Goal: Find specific page/section: Find specific page/section

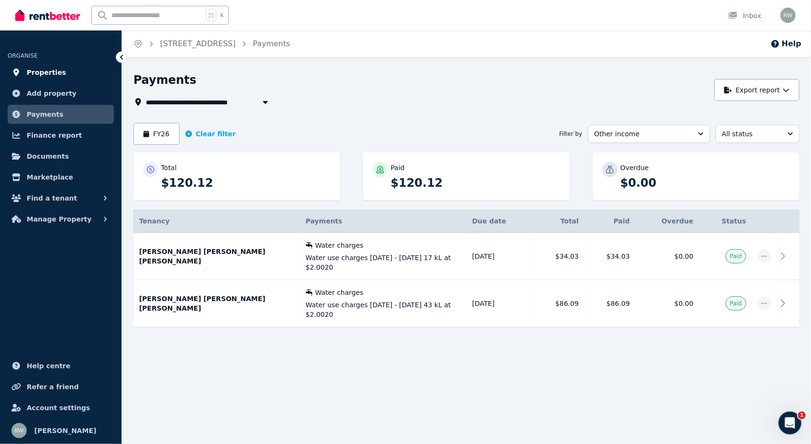
click at [40, 69] on span "Properties" at bounding box center [47, 72] width 40 height 11
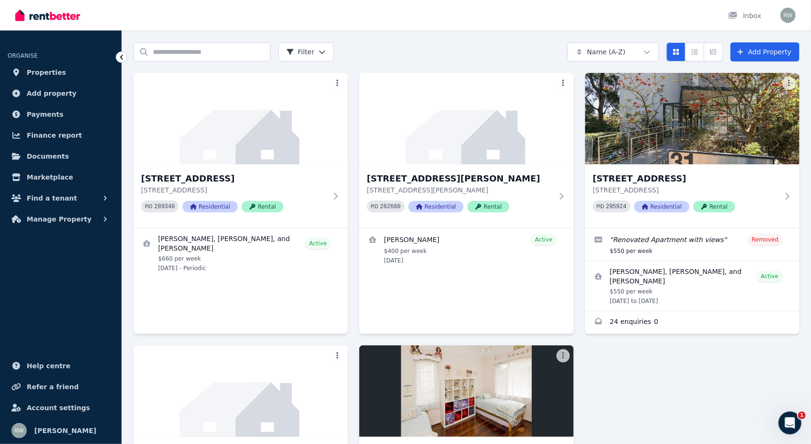
scroll to position [39, 0]
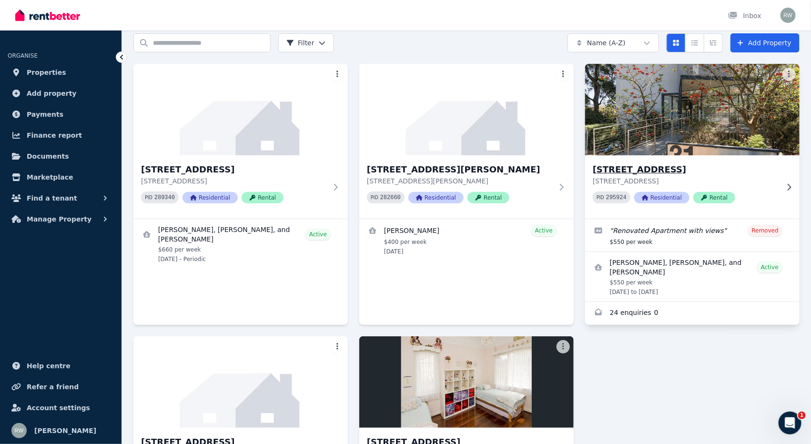
click at [674, 104] on img at bounding box center [692, 109] width 225 height 96
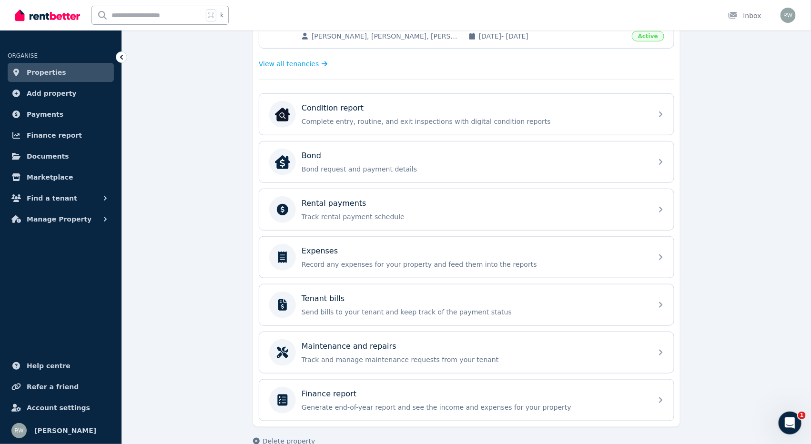
scroll to position [267, 0]
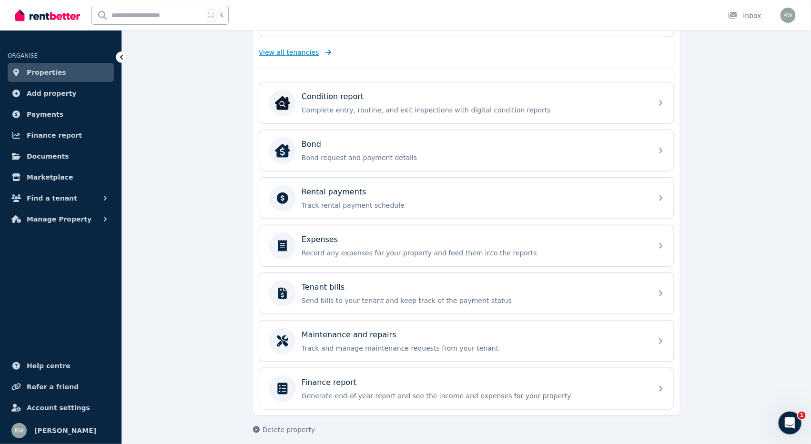
click at [299, 49] on span "View all tenancies" at bounding box center [289, 53] width 60 height 10
